Goal: Complete application form

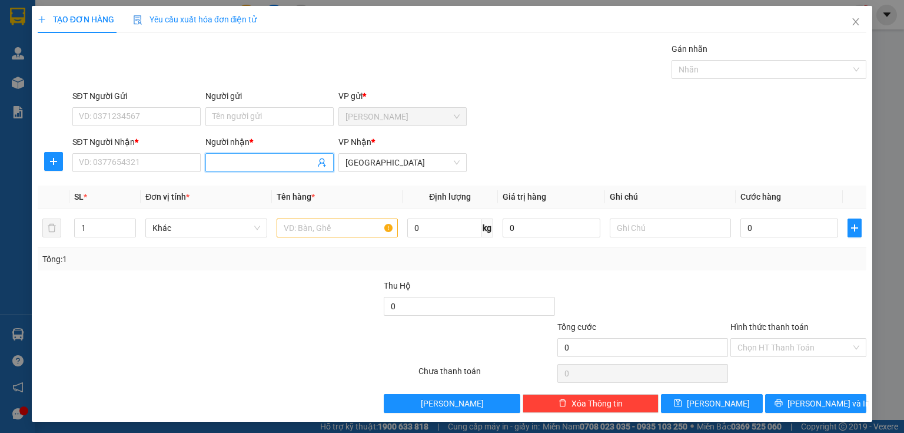
click at [222, 162] on input "Người nhận *" at bounding box center [263, 162] width 102 height 13
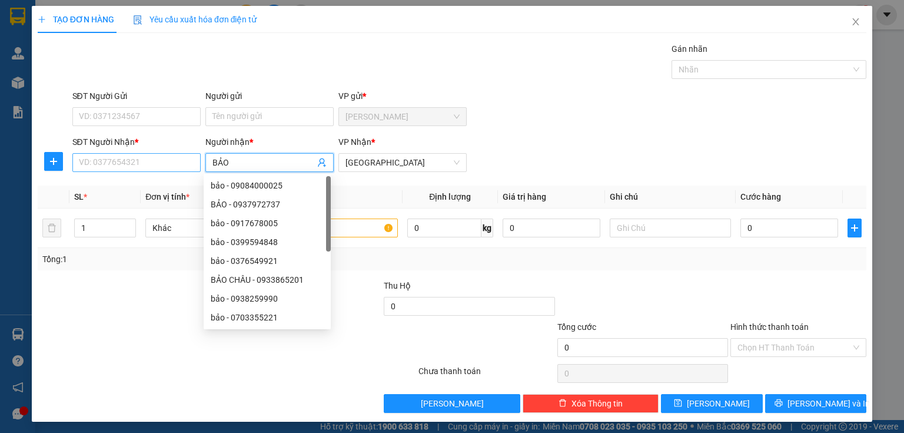
type input "BẢO"
click at [112, 167] on input "SĐT Người Nhận *" at bounding box center [136, 162] width 128 height 19
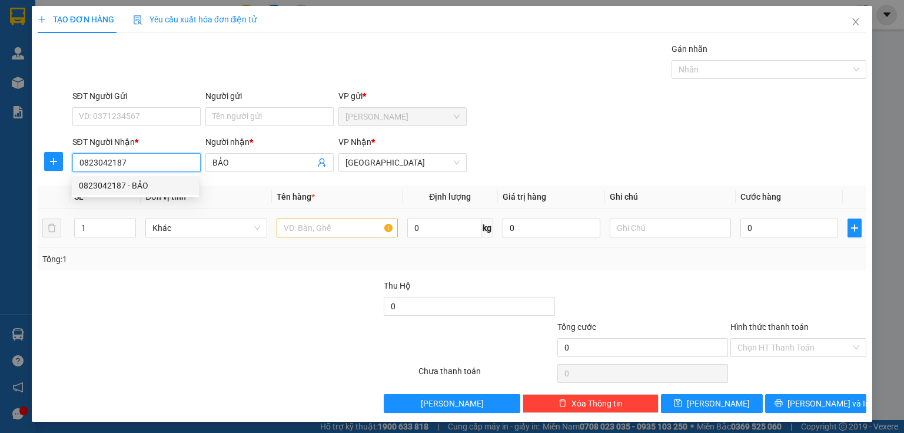
type input "0823042187"
click at [301, 231] on input "text" at bounding box center [337, 227] width 121 height 19
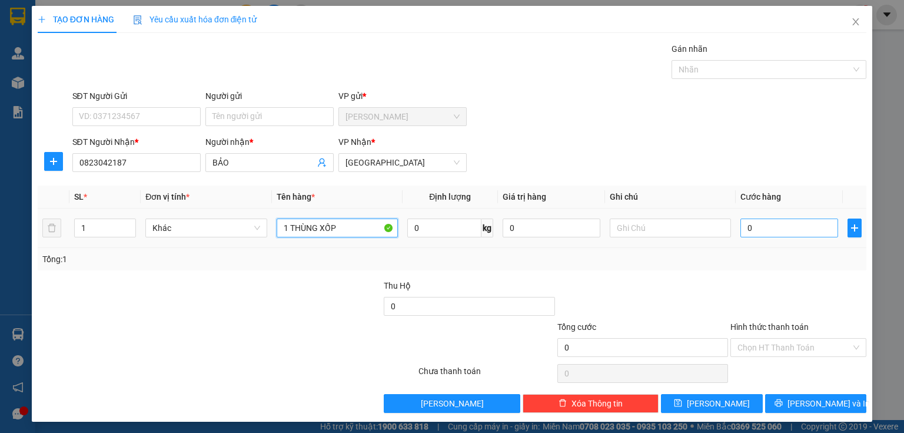
type input "1 THÙNG XỐP"
click at [754, 231] on input "0" at bounding box center [789, 227] width 98 height 19
type input "4"
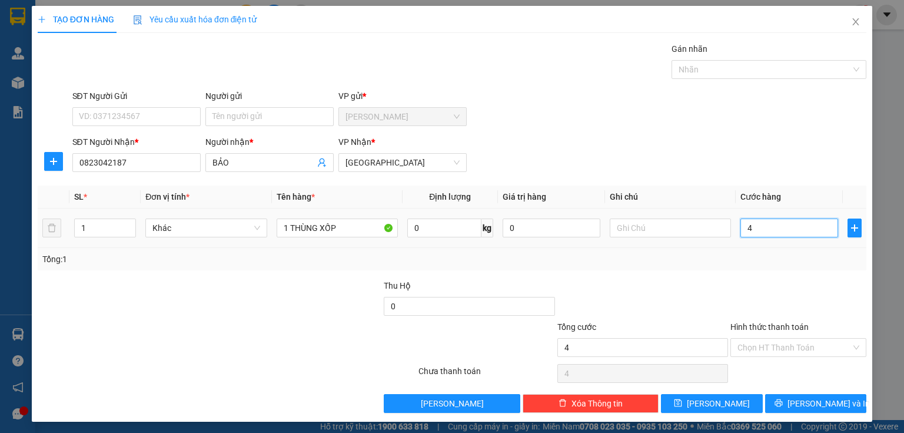
type input "40"
type input "400"
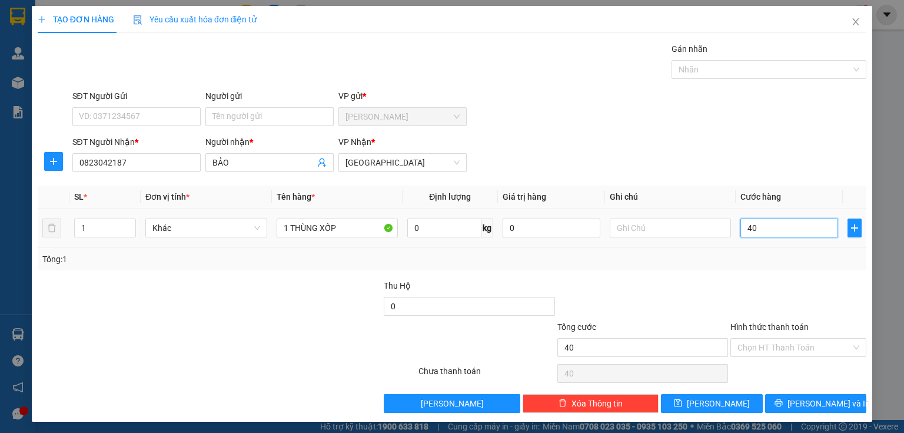
type input "400"
type input "4.000"
type input "40.000"
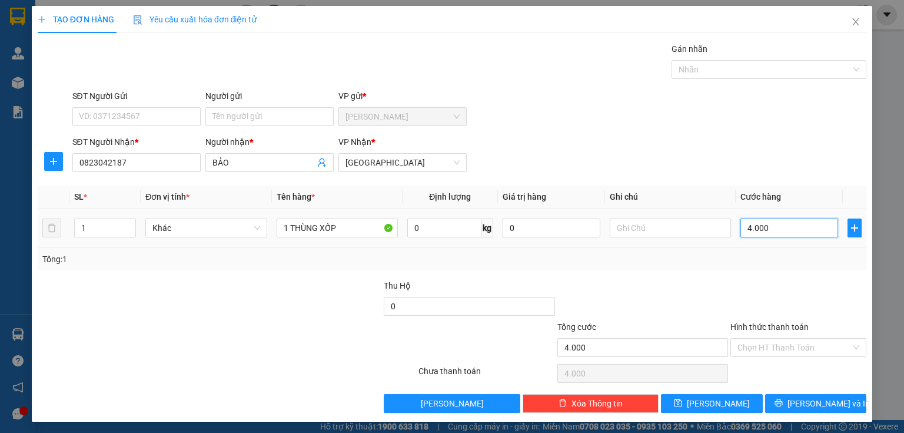
type input "40.000"
click at [746, 348] on input "Hình thức thanh toán" at bounding box center [794, 347] width 114 height 18
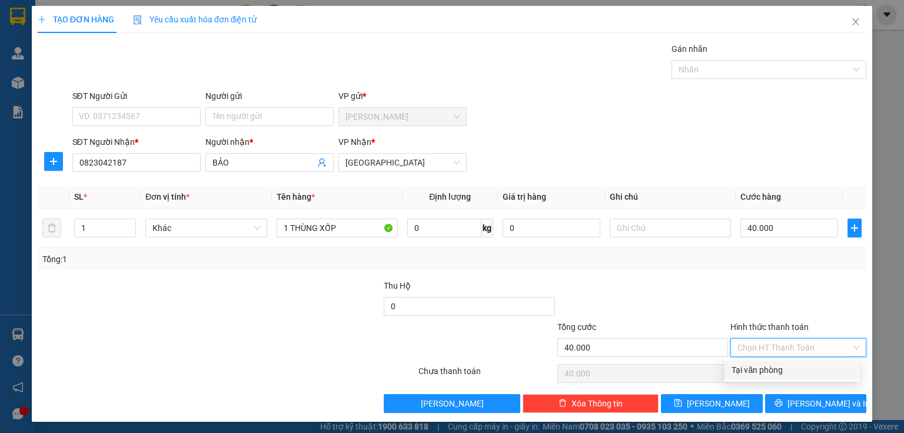
click at [750, 371] on div "Tại văn phòng" at bounding box center [792, 369] width 121 height 13
type input "0"
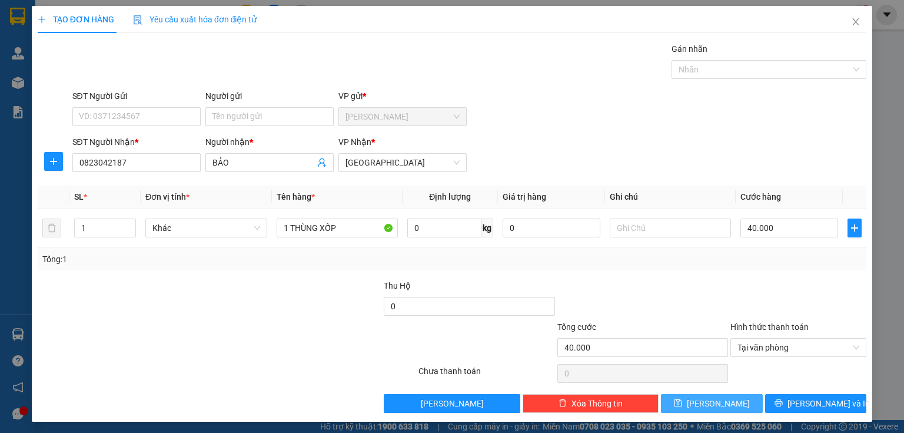
click at [731, 400] on button "[PERSON_NAME]" at bounding box center [712, 403] width 102 height 19
type input "0"
